Goal: Information Seeking & Learning: Find specific page/section

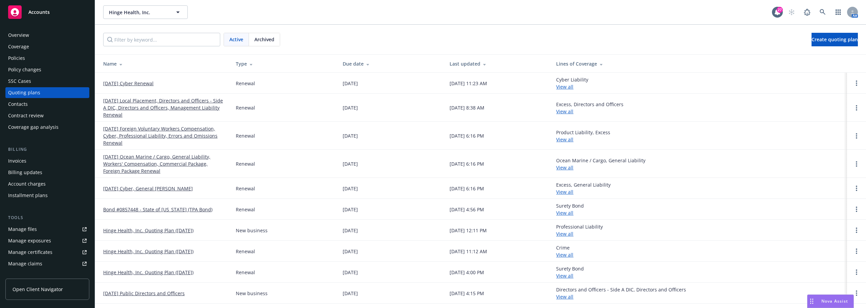
click at [52, 54] on div "Policies" at bounding box center [47, 58] width 79 height 11
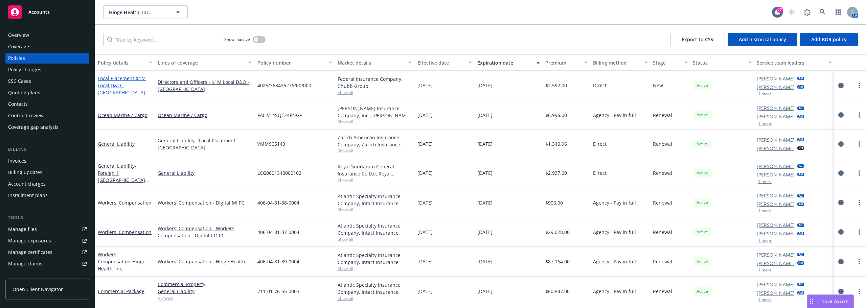
scroll to position [34, 0]
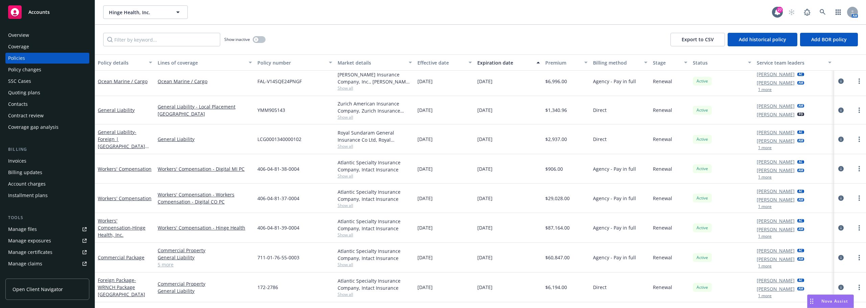
click at [292, 139] on span "LCG0001340000102" at bounding box center [280, 139] width 44 height 7
click at [341, 147] on span "Show all" at bounding box center [375, 146] width 74 height 6
click at [134, 133] on span "- Foreign | [GEOGRAPHIC_DATA] Local General Liability" at bounding box center [123, 143] width 51 height 28
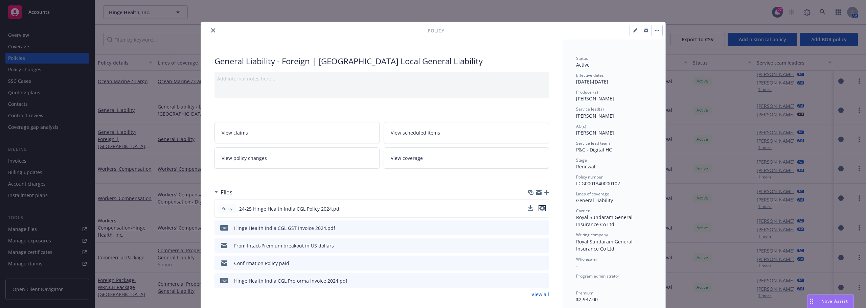
click at [539, 207] on icon "preview file" at bounding box center [542, 208] width 6 height 5
click at [543, 226] on icon "preview file" at bounding box center [543, 227] width 6 height 5
click at [211, 29] on icon "close" at bounding box center [213, 30] width 4 height 4
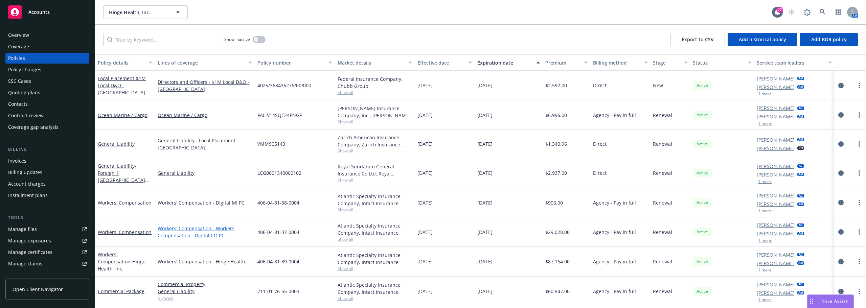
scroll to position [68, 0]
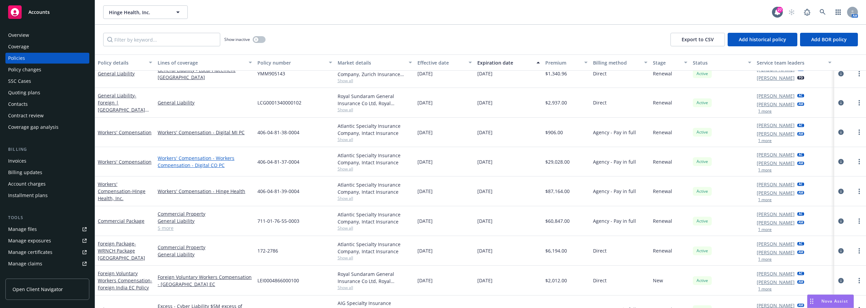
click at [208, 165] on link "Workers' Compensation - Workers Compensation - Digital CO PC" at bounding box center [205, 162] width 94 height 14
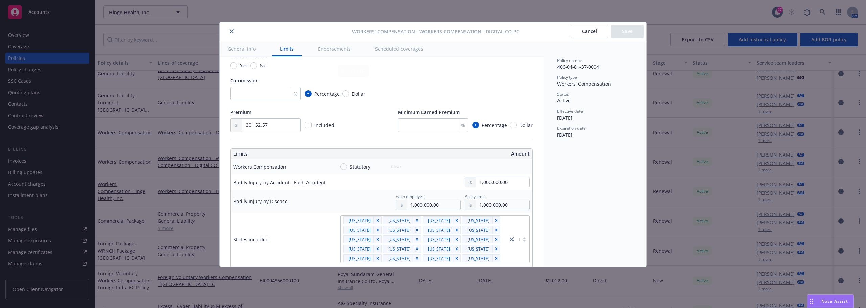
scroll to position [237, 0]
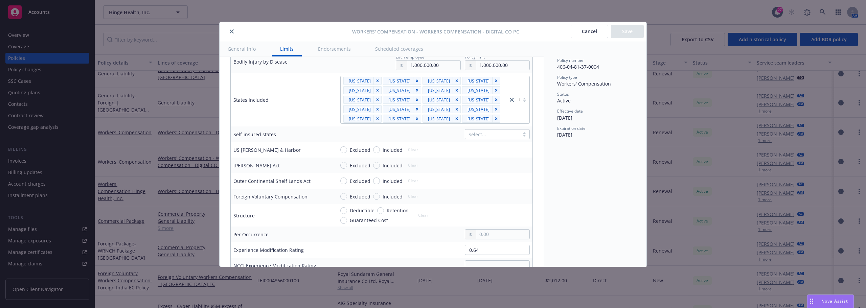
click at [233, 32] on icon "close" at bounding box center [232, 31] width 4 height 4
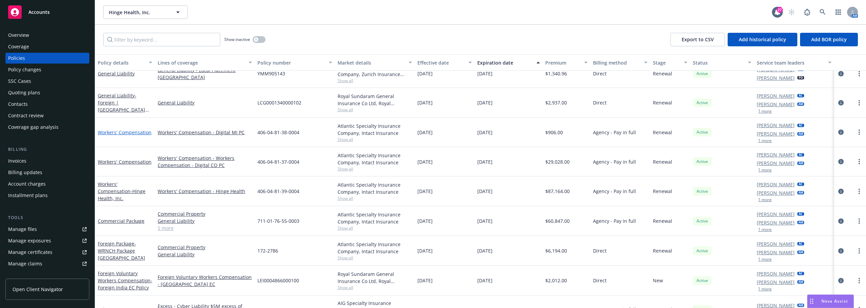
click at [139, 135] on link "Workers' Compensation" at bounding box center [125, 132] width 54 height 6
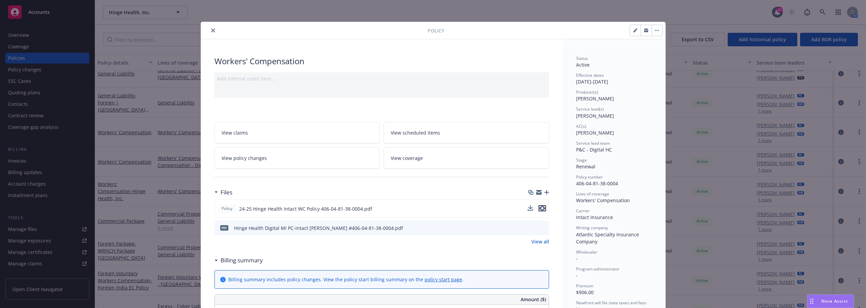
click at [543, 208] on button "preview file" at bounding box center [542, 208] width 7 height 6
click at [211, 31] on icon "close" at bounding box center [213, 30] width 4 height 4
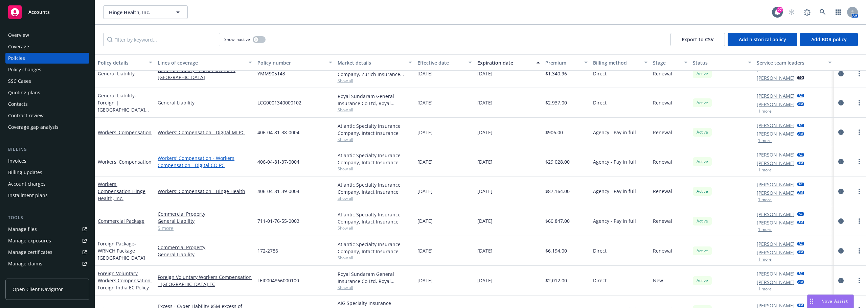
click at [203, 162] on link "Workers' Compensation - Workers Compensation - Digital CO PC" at bounding box center [205, 162] width 94 height 14
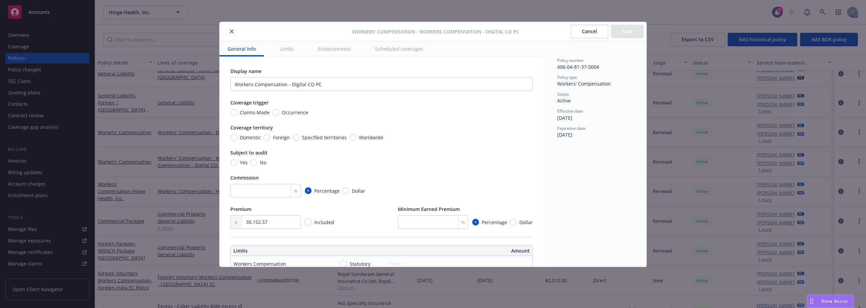
click at [231, 31] on icon "close" at bounding box center [232, 31] width 4 height 4
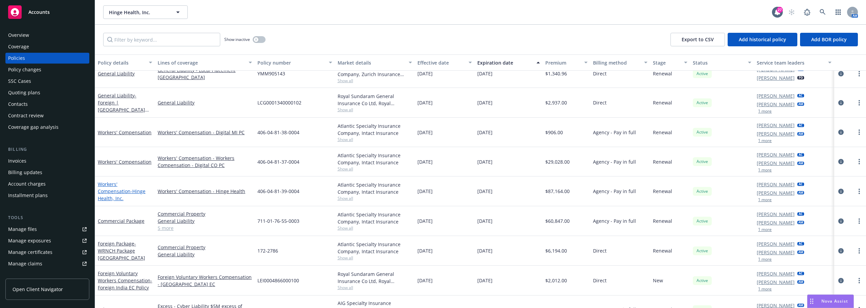
click at [131, 186] on link "Workers' Compensation - Hinge Health, Inc." at bounding box center [122, 191] width 48 height 21
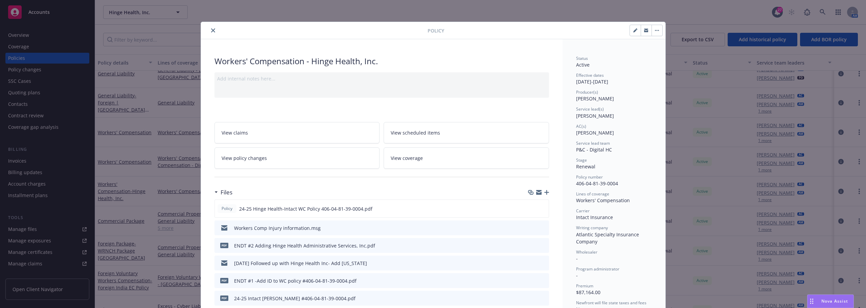
click at [211, 30] on icon "close" at bounding box center [213, 30] width 4 height 4
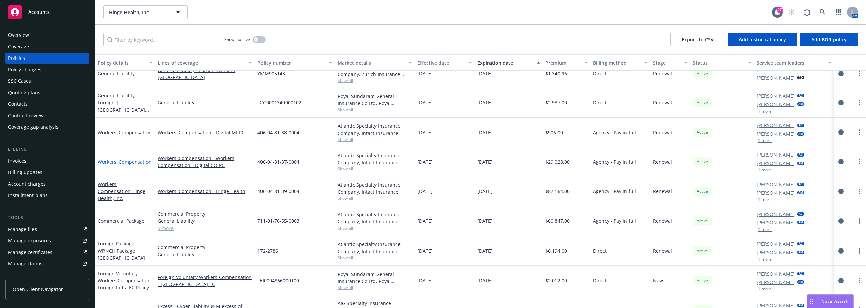
click at [133, 164] on link "Workers' Compensation" at bounding box center [125, 162] width 54 height 6
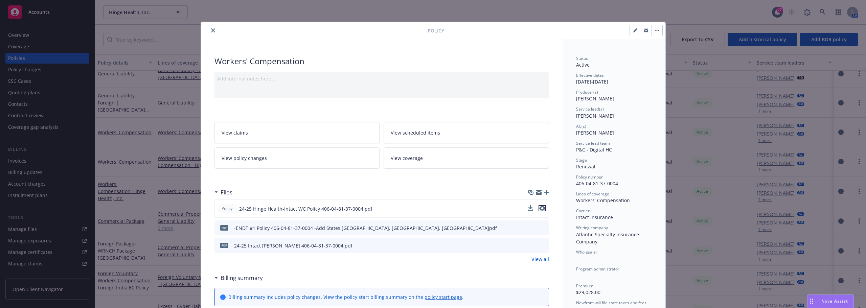
click at [539, 207] on icon "preview file" at bounding box center [542, 208] width 6 height 5
click at [213, 31] on button "close" at bounding box center [213, 30] width 8 height 8
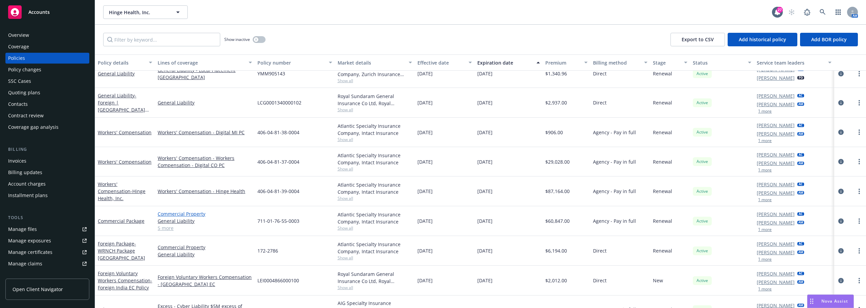
scroll to position [102, 0]
